Goal: Find specific page/section: Find specific page/section

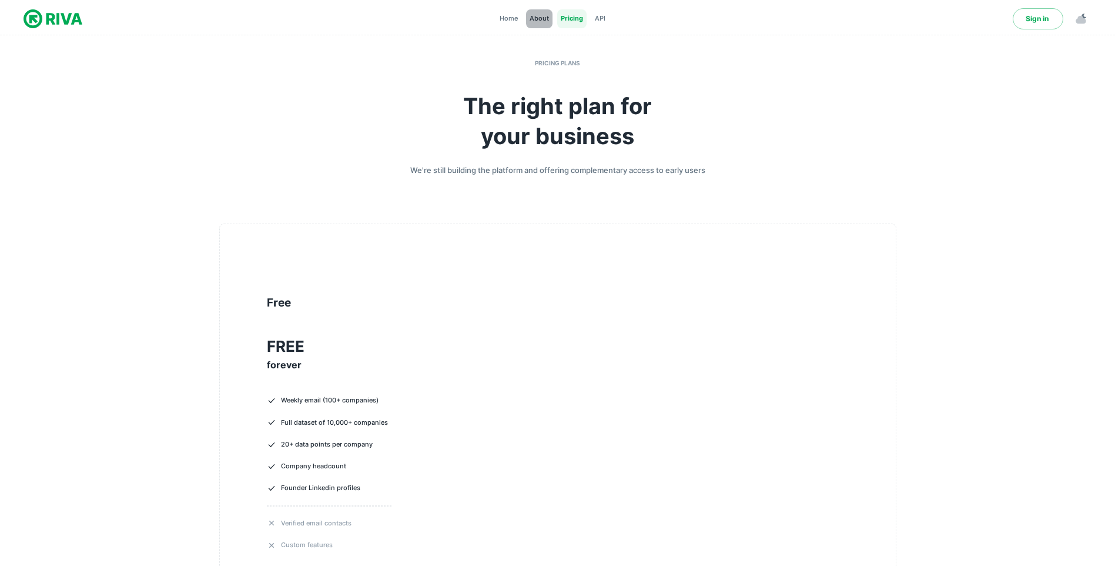
click at [529, 18] on div "About" at bounding box center [539, 18] width 26 height 19
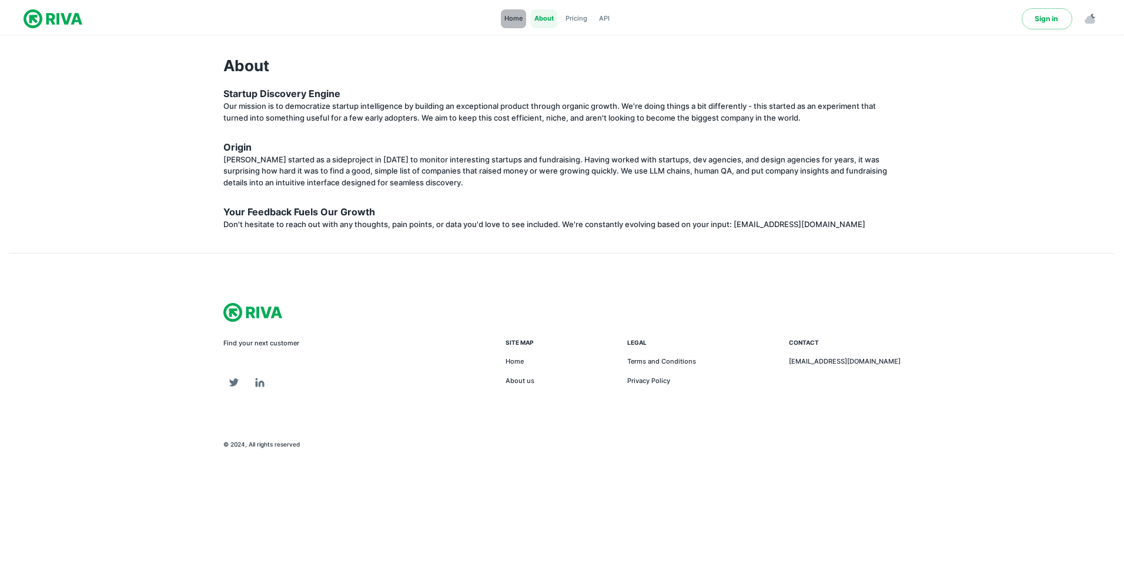
click at [510, 23] on span "Home" at bounding box center [513, 19] width 18 height 10
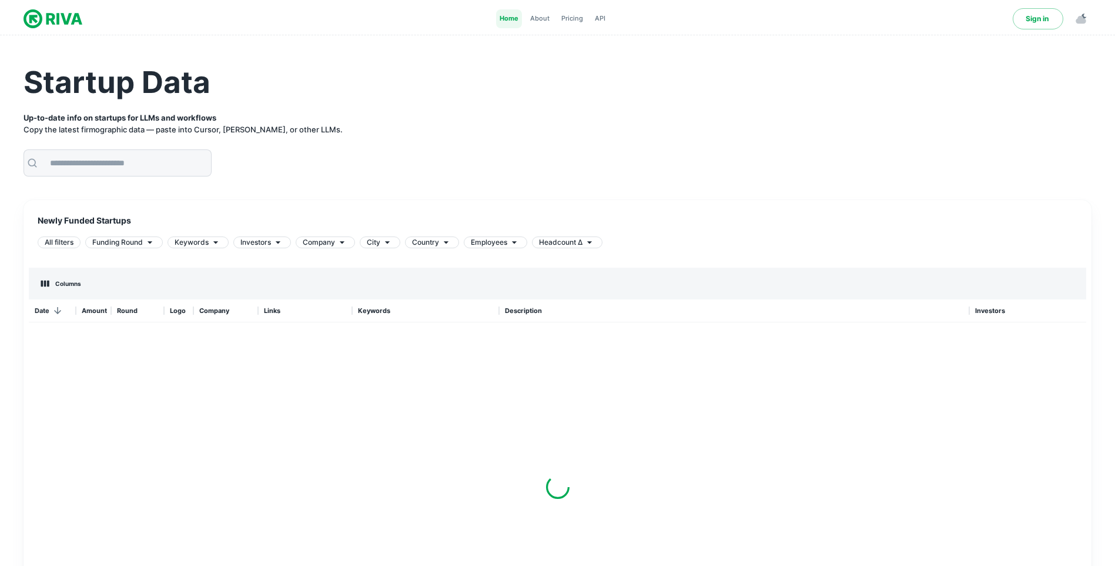
scroll to position [343, 1049]
click at [116, 159] on input "text" at bounding box center [127, 163] width 168 height 26
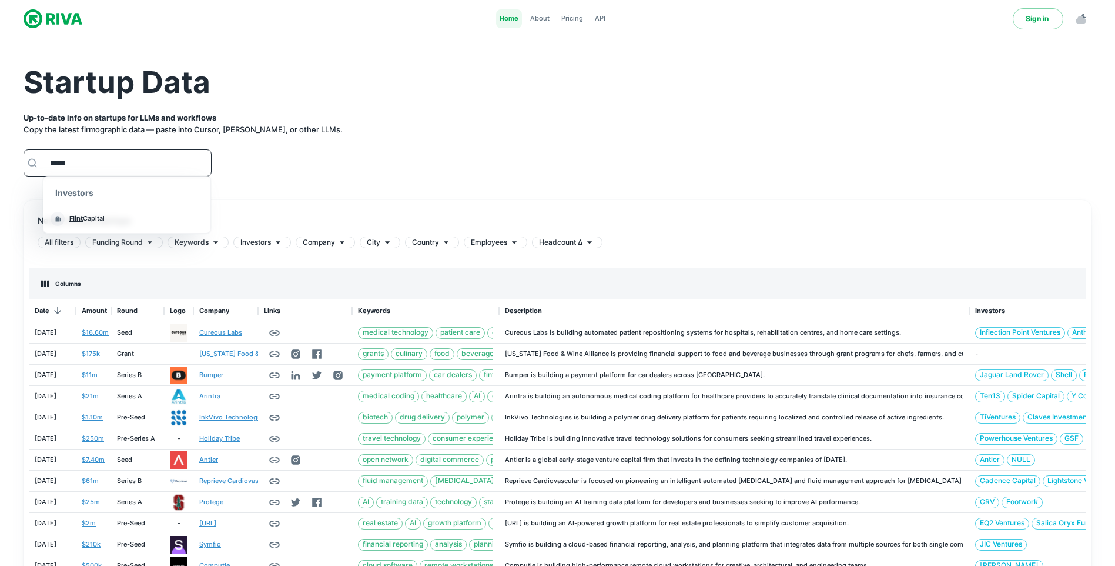
type input "**********"
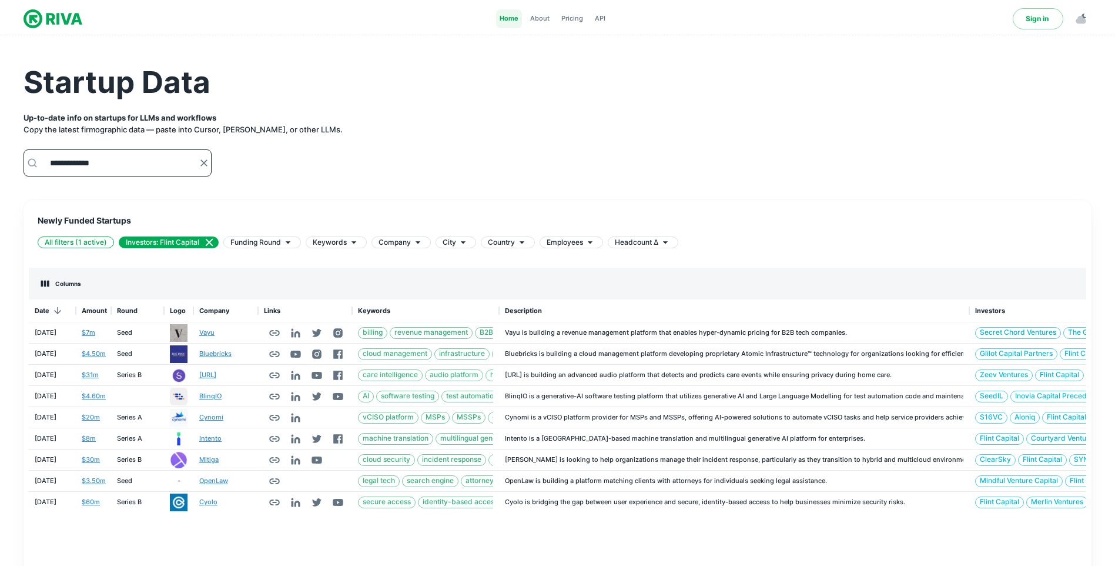
click at [205, 163] on icon "Clear" at bounding box center [203, 162] width 7 height 7
click at [213, 241] on icon at bounding box center [210, 243] width 8 height 8
